Goal: Information Seeking & Learning: Check status

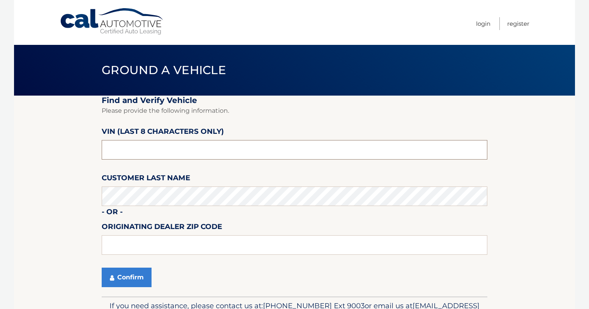
click at [203, 153] on input "text" at bounding box center [295, 149] width 386 height 19
type input "nt203255"
click at [193, 244] on input "text" at bounding box center [295, 244] width 386 height 19
type input "15017"
click at [138, 272] on button "Confirm" at bounding box center [127, 276] width 50 height 19
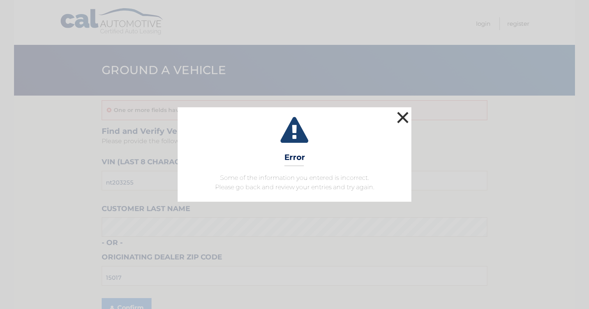
click at [404, 113] on button "×" at bounding box center [403, 118] width 16 height 16
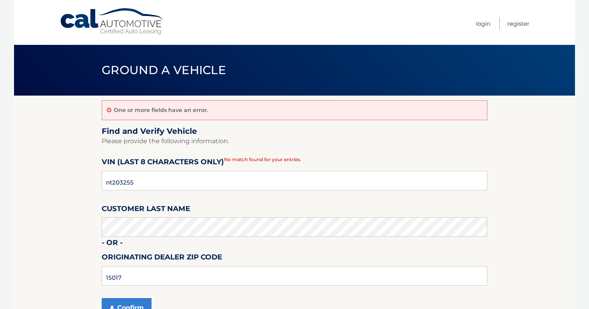
click at [122, 16] on link "Cal Automotive" at bounding box center [112, 22] width 105 height 28
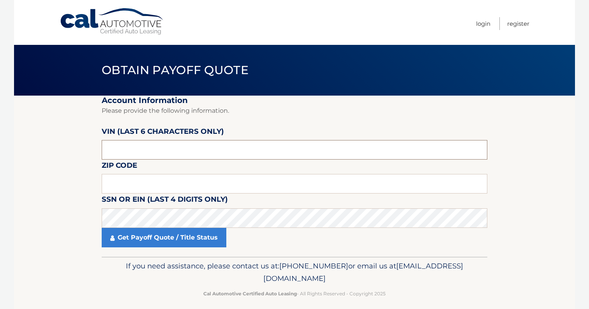
click at [206, 148] on input "text" at bounding box center [295, 149] width 386 height 19
type input "203255"
type input "15017"
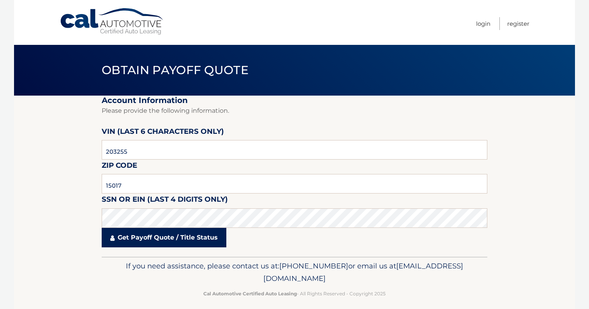
click at [151, 235] on link "Get Payoff Quote / Title Status" at bounding box center [164, 237] width 125 height 19
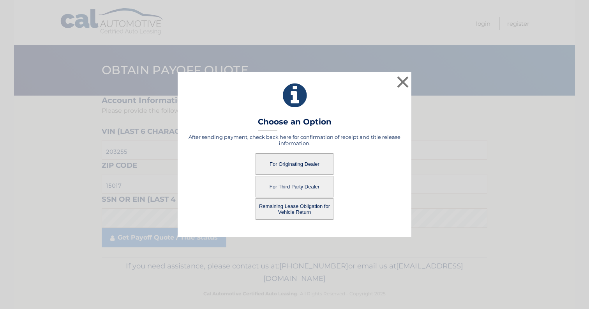
click at [304, 169] on button "For Originating Dealer" at bounding box center [295, 163] width 78 height 21
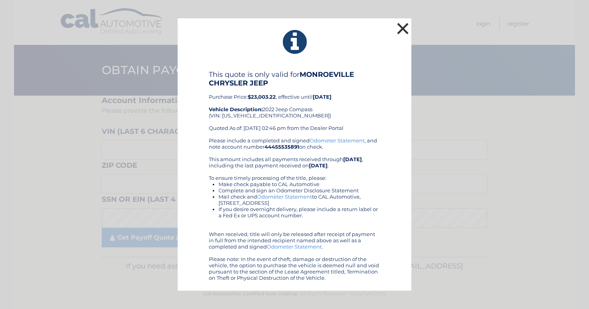
click at [406, 28] on button "×" at bounding box center [403, 29] width 16 height 16
